Goal: Information Seeking & Learning: Find specific fact

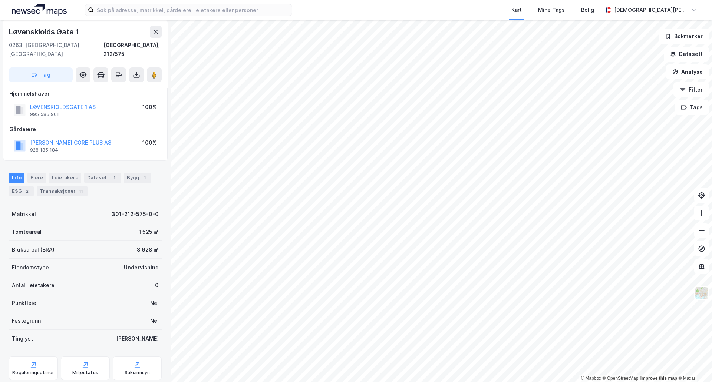
scroll to position [22, 0]
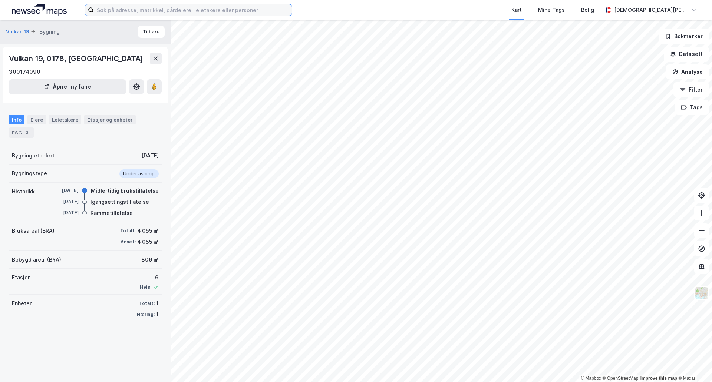
click at [199, 5] on input at bounding box center [193, 9] width 198 height 11
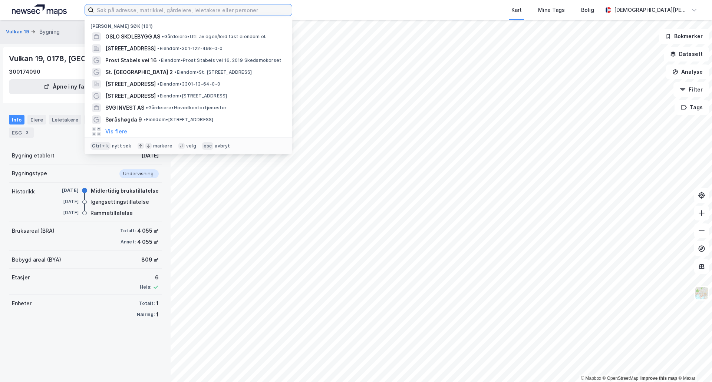
click at [200, 9] on input at bounding box center [193, 9] width 198 height 11
paste input "CHRISTIANIAKVARTALET EIENDOMSINVEST AS"
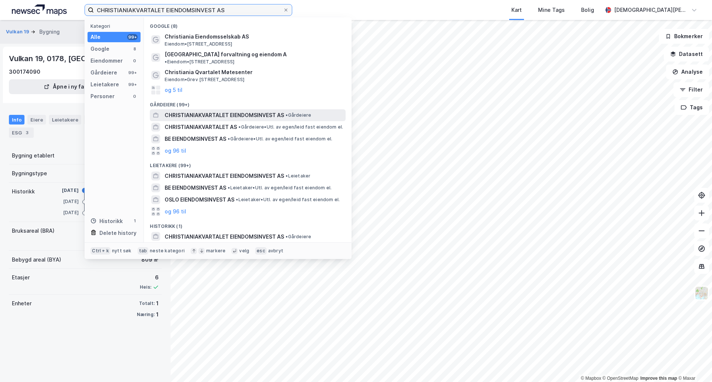
type input "CHRISTIANIAKVARTALET EIENDOMSINVEST AS"
click at [293, 112] on span "• Gårdeiere" at bounding box center [299, 115] width 26 height 6
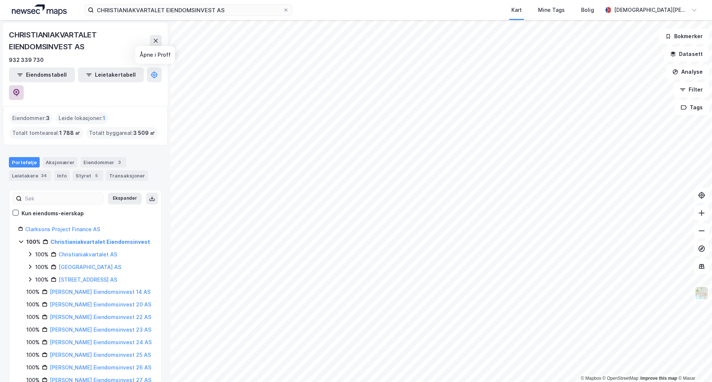
click at [20, 89] on icon at bounding box center [16, 92] width 7 height 7
